Goal: Find specific page/section: Find specific page/section

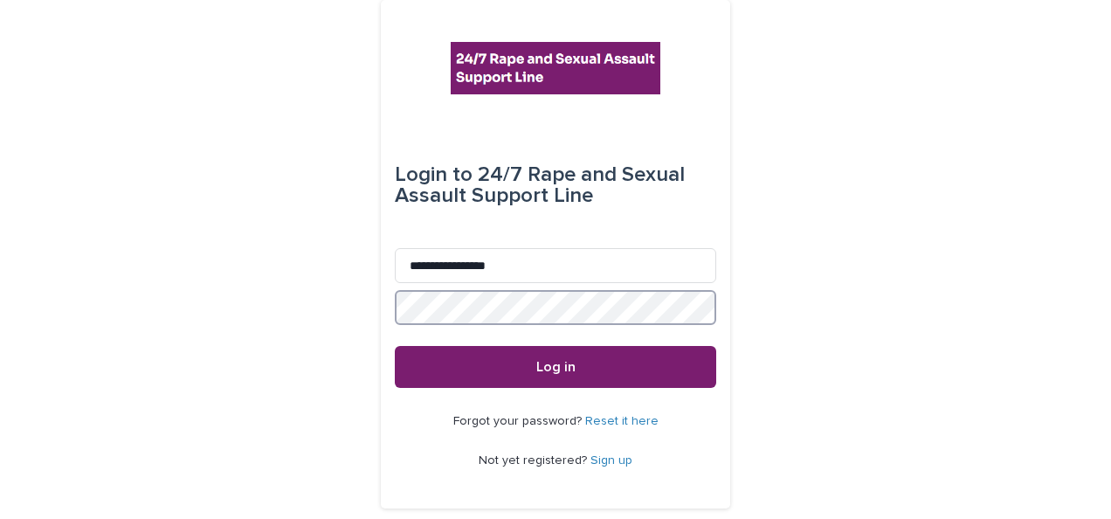
click at [395, 346] on button "Log in" at bounding box center [555, 367] width 321 height 42
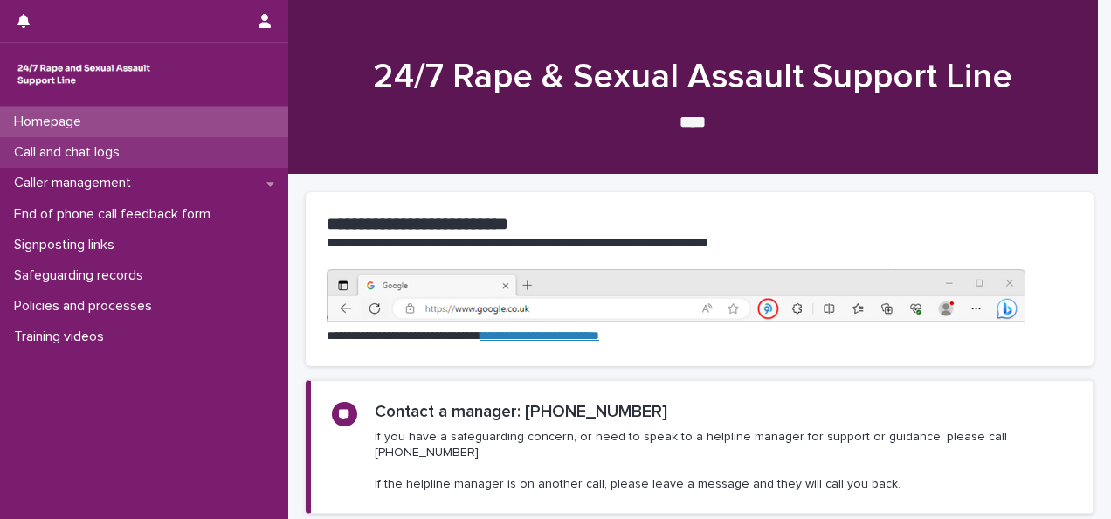
click at [55, 152] on p "Call and chat logs" at bounding box center [70, 152] width 127 height 17
